Goal: Transaction & Acquisition: Purchase product/service

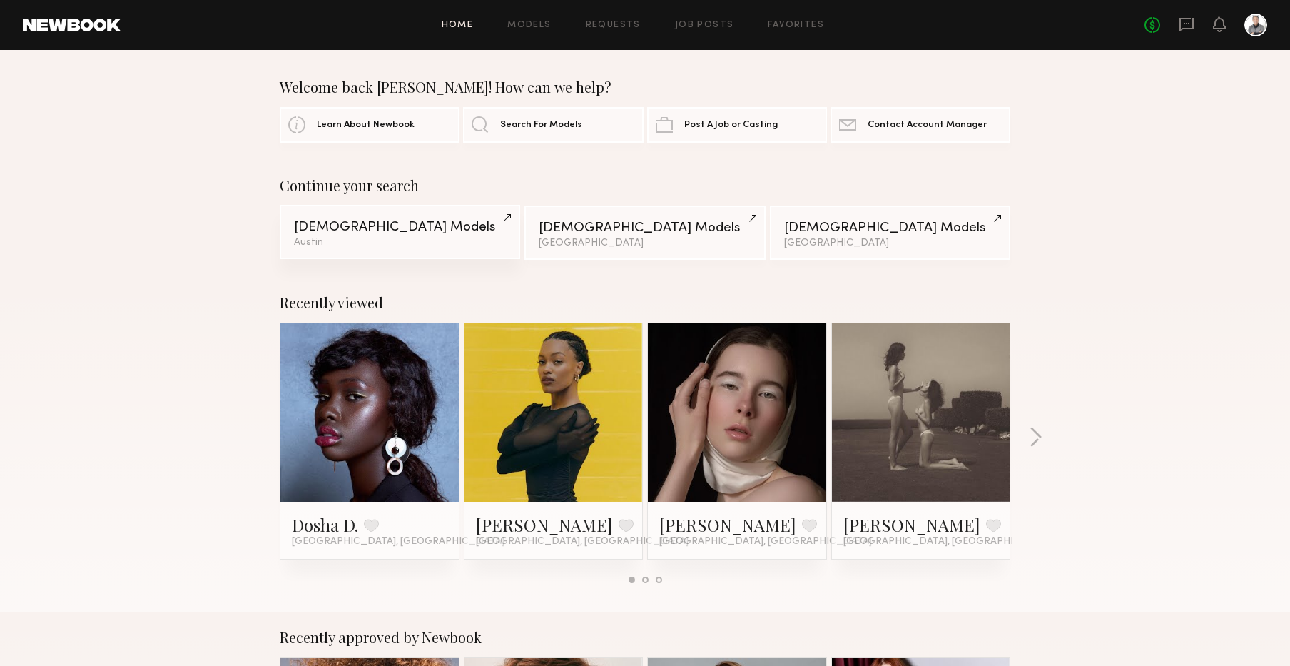
click at [360, 228] on div "[DEMOGRAPHIC_DATA] Models" at bounding box center [400, 227] width 212 height 14
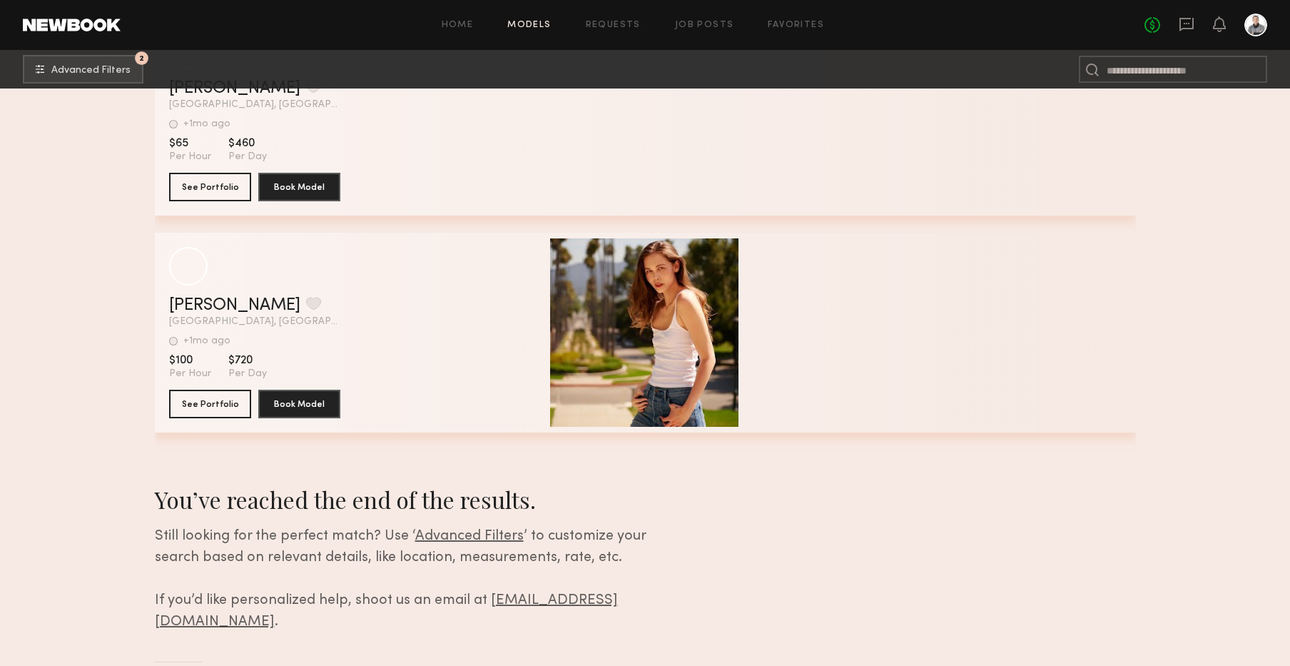
scroll to position [7702, 0]
